Goal: Find specific page/section: Find specific page/section

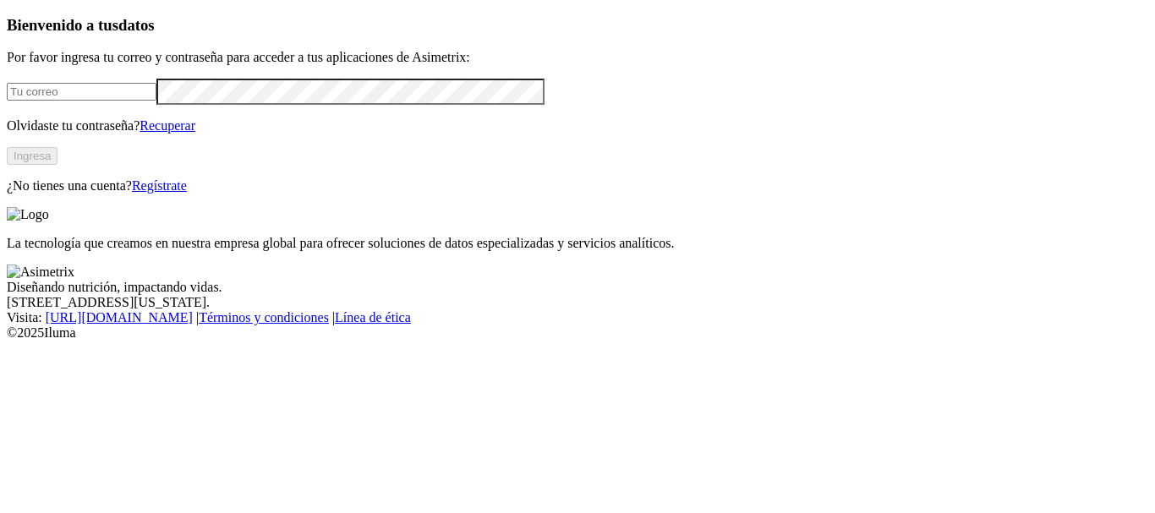
type input "[EMAIL_ADDRESS][DOMAIN_NAME]"
click at [57, 165] on button "Ingresa" at bounding box center [32, 156] width 51 height 18
